Goal: Navigation & Orientation: Find specific page/section

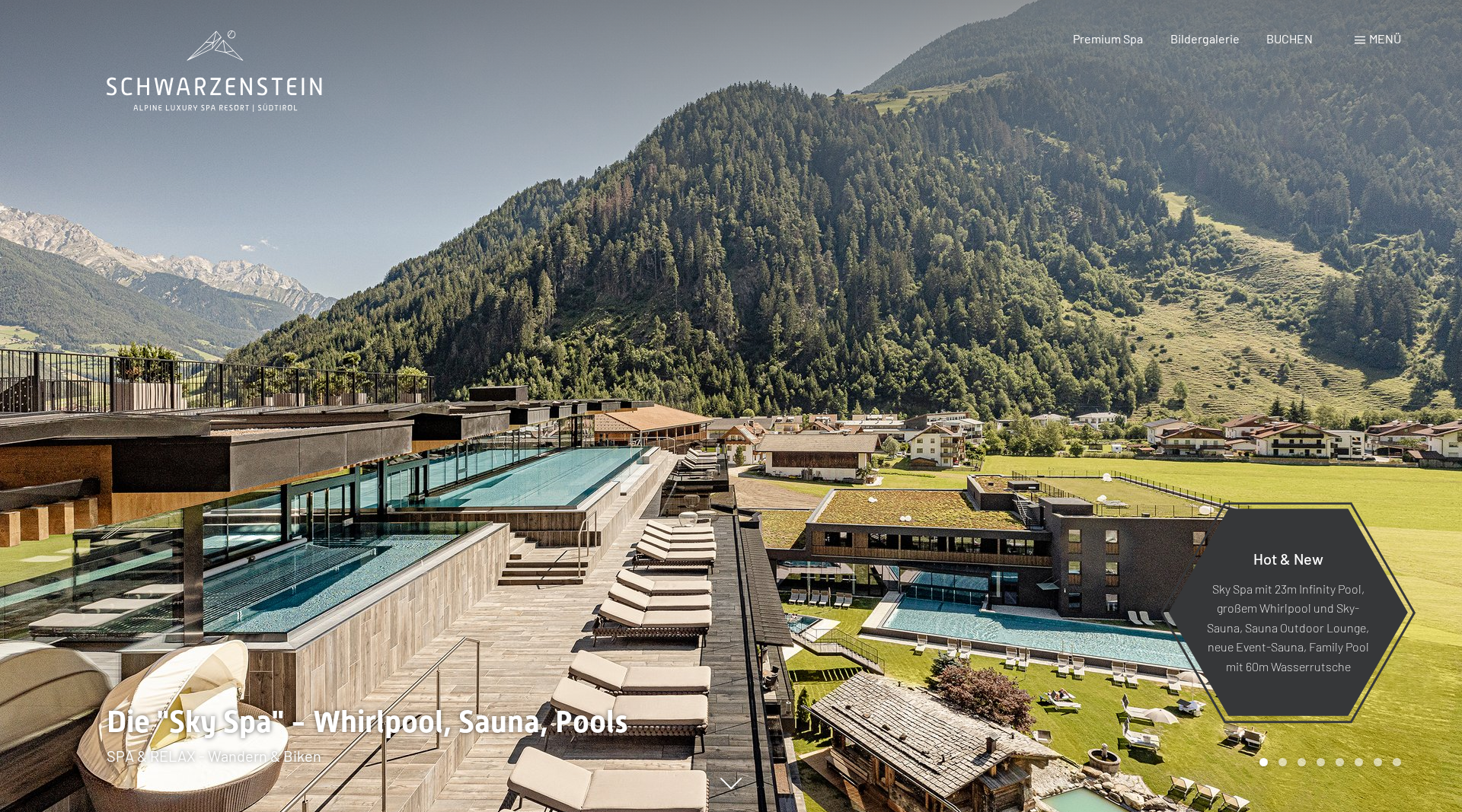
click at [1362, 44] on div "Menü" at bounding box center [1378, 38] width 47 height 16
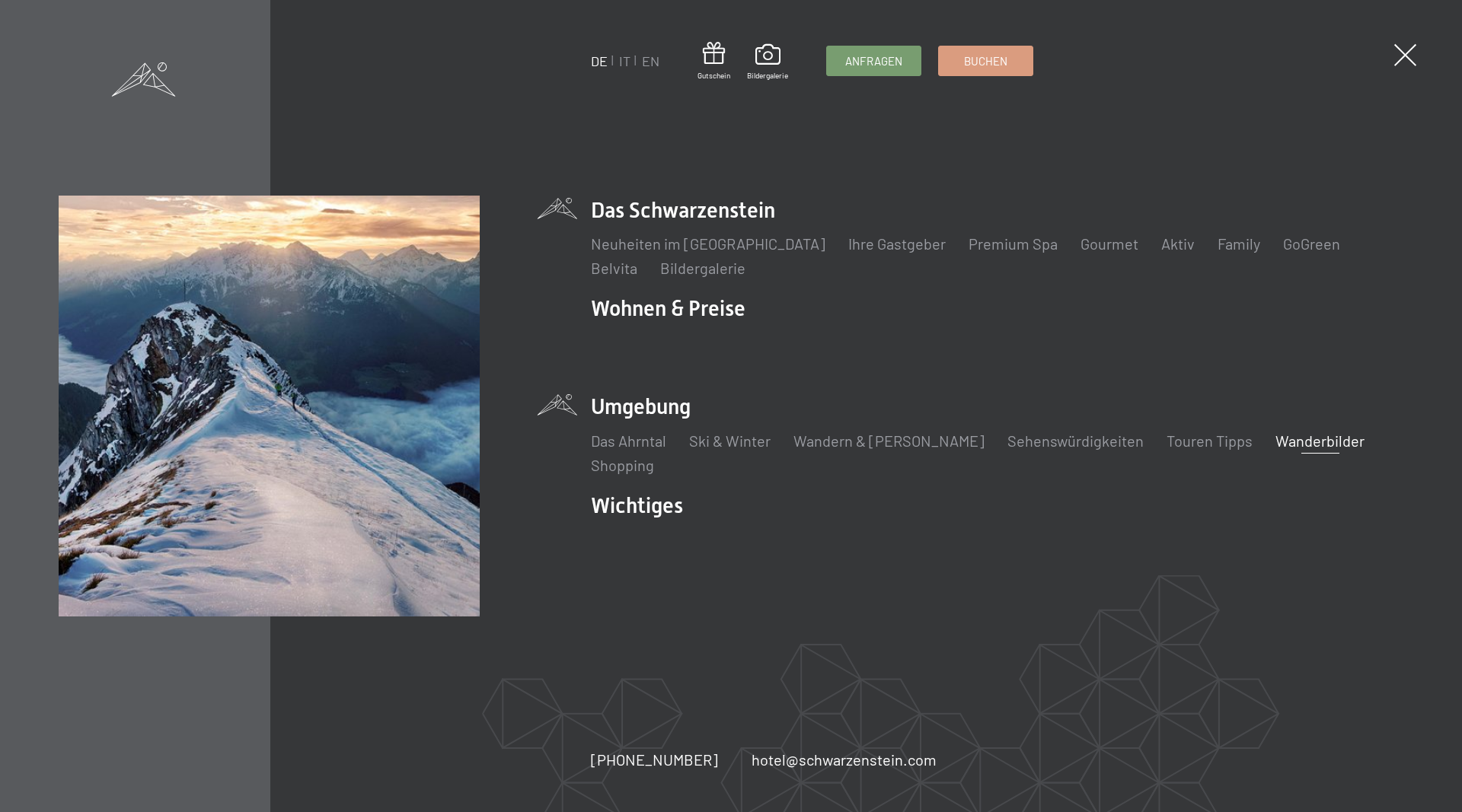
click at [1276, 443] on link "Wanderbilder" at bounding box center [1320, 440] width 89 height 18
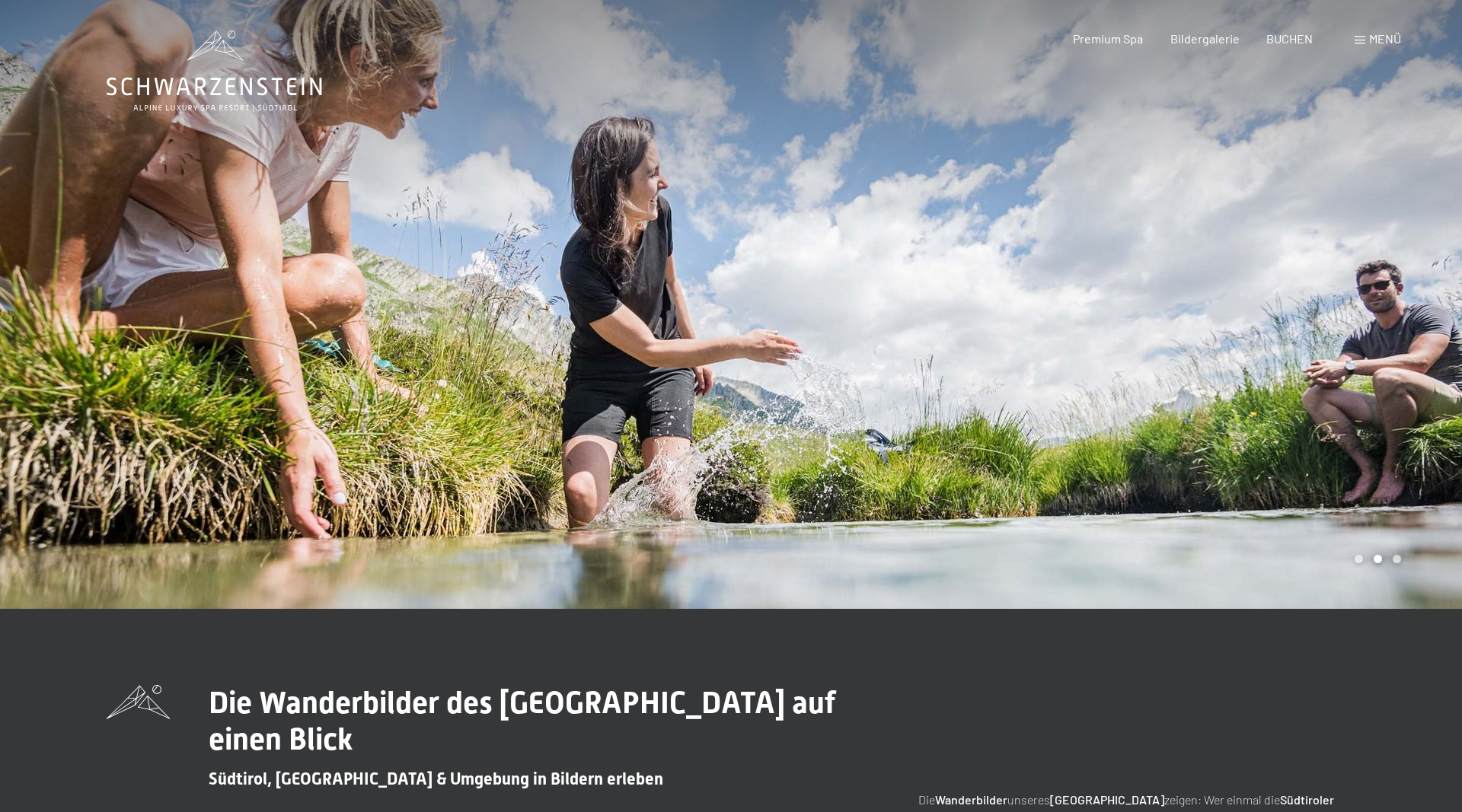
click at [1387, 35] on span "Menü" at bounding box center [1385, 38] width 32 height 15
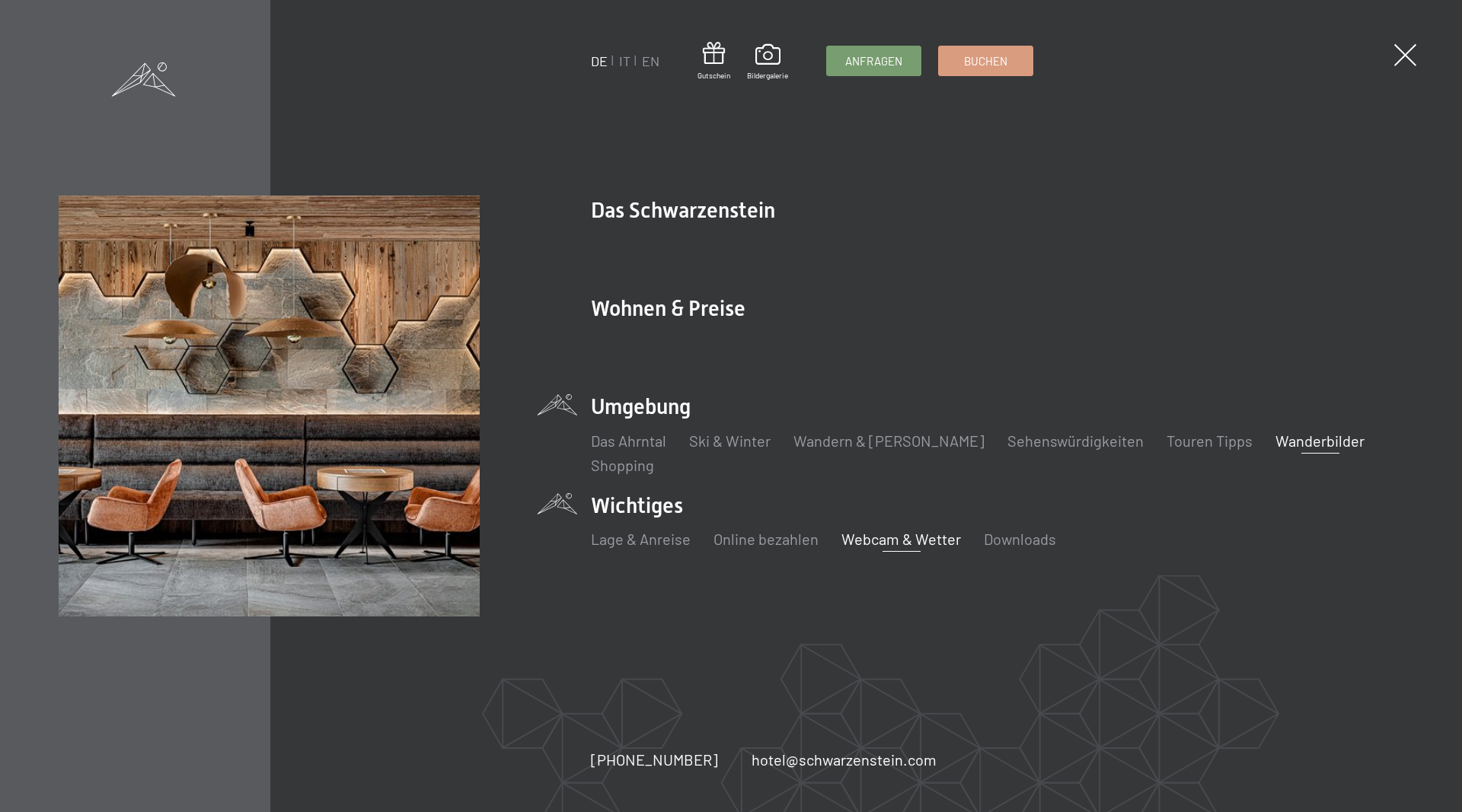
click at [864, 544] on link "Webcam & Wetter" at bounding box center [900, 538] width 119 height 18
